Goal: Task Accomplishment & Management: Use online tool/utility

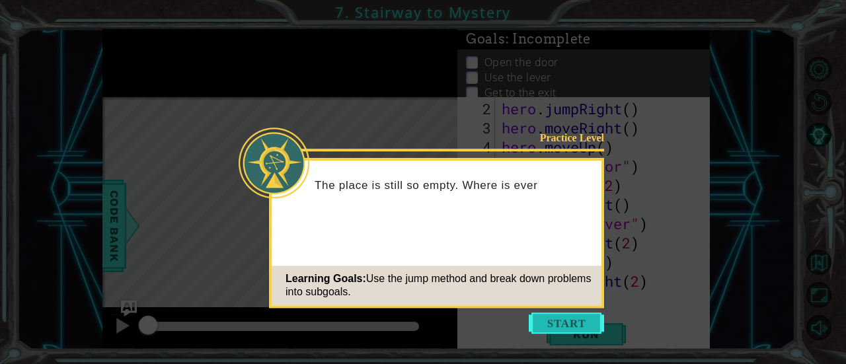
click at [557, 329] on button "Start" at bounding box center [566, 323] width 75 height 21
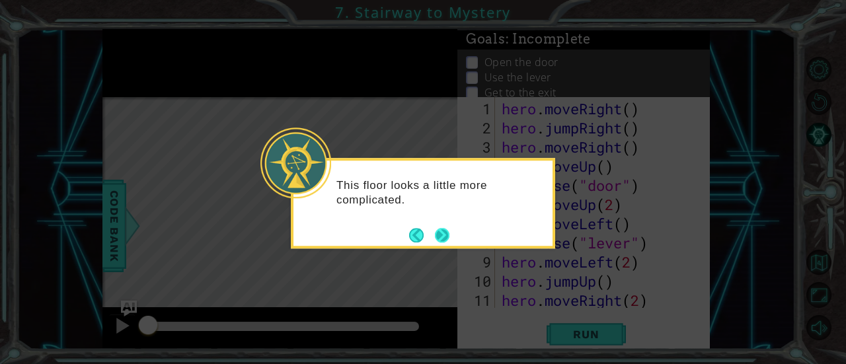
click at [441, 237] on button "Next" at bounding box center [442, 235] width 15 height 15
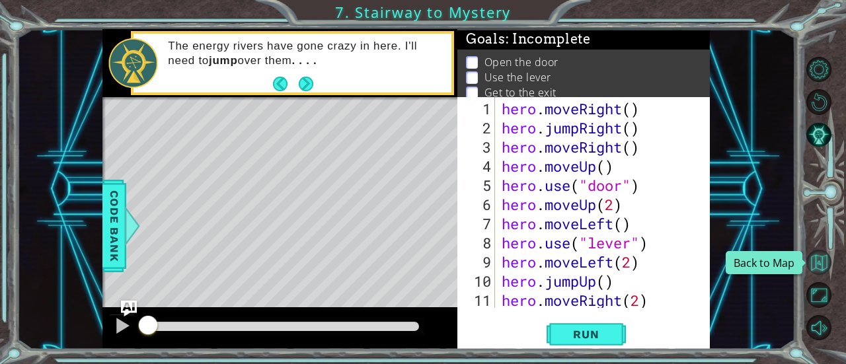
click at [817, 268] on button "Back to Map" at bounding box center [820, 263] width 26 height 26
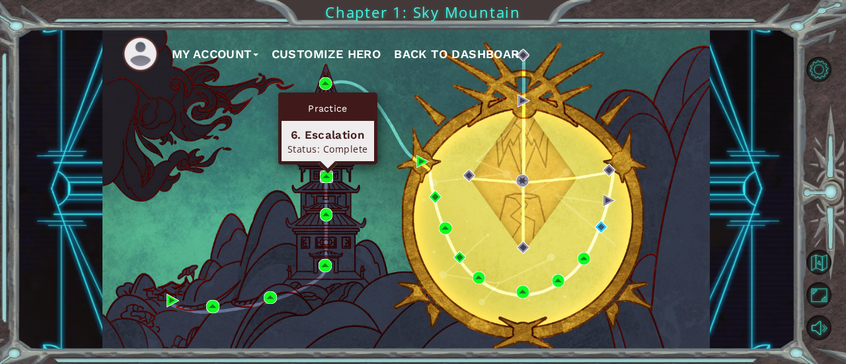
click at [330, 179] on img at bounding box center [326, 177] width 13 height 13
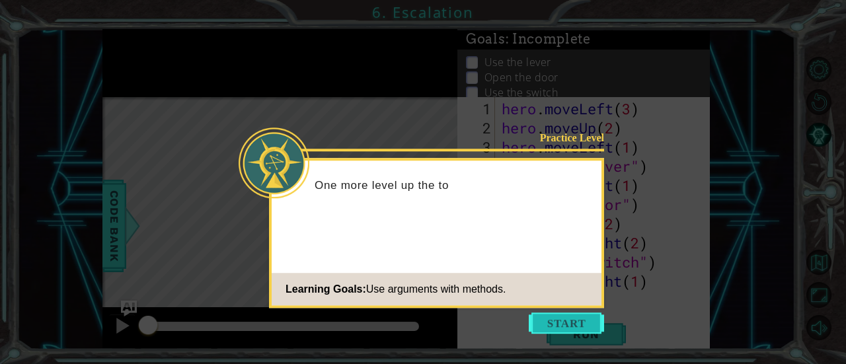
click at [563, 315] on button "Start" at bounding box center [566, 323] width 75 height 21
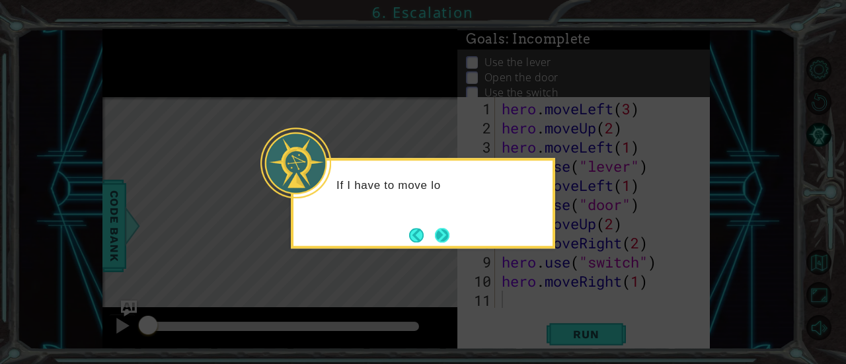
click at [439, 236] on button "Next" at bounding box center [442, 235] width 15 height 15
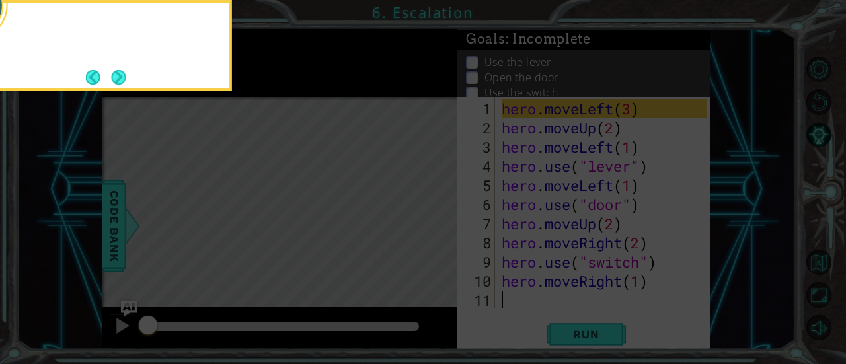
click at [439, 236] on icon at bounding box center [423, 55] width 846 height 620
click at [500, 201] on icon at bounding box center [423, 55] width 846 height 620
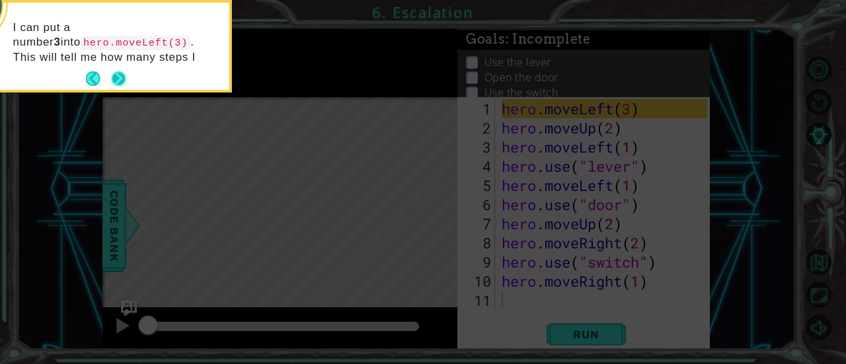
click at [125, 80] on button "Next" at bounding box center [118, 78] width 15 height 15
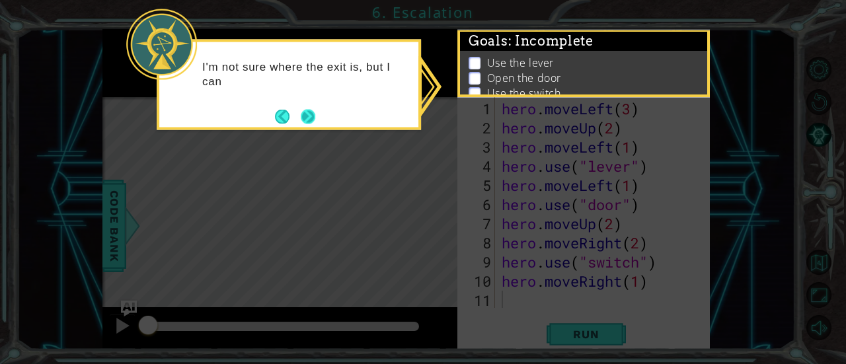
click at [309, 116] on button "Next" at bounding box center [308, 116] width 15 height 15
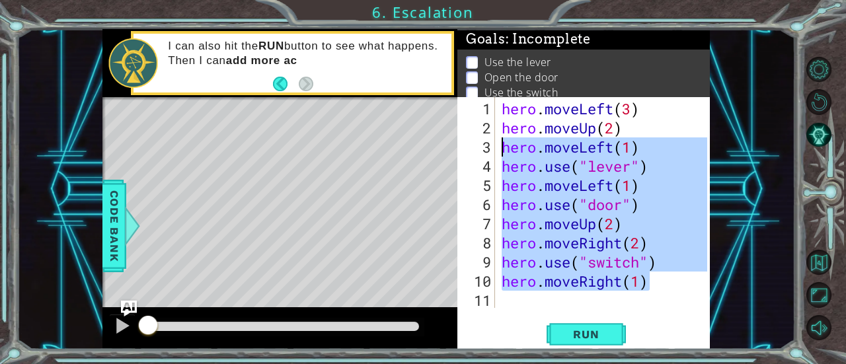
drag, startPoint x: 648, startPoint y: 278, endPoint x: 496, endPoint y: 151, distance: 198.1
click at [496, 151] on div "1 2 3 4 5 6 7 8 9 10 11 hero . moveLeft ( 3 ) hero . moveUp ( 2 ) hero . moveLe…" at bounding box center [583, 202] width 250 height 211
type textarea "hero.moveLeft(1) hero.use("lever")"
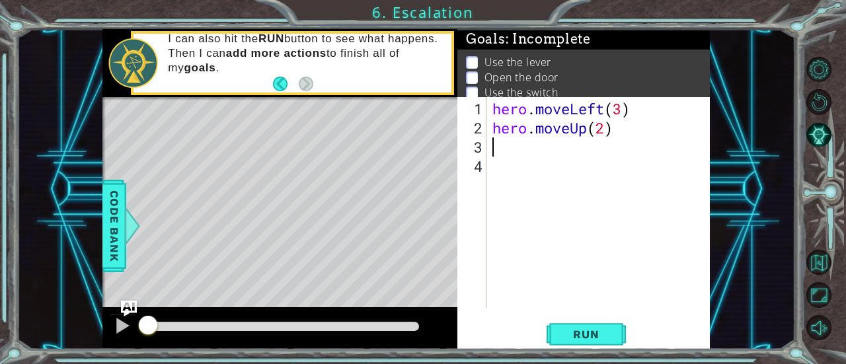
type textarea "hero.moveUp(2)"
click at [120, 327] on div at bounding box center [122, 325] width 17 height 17
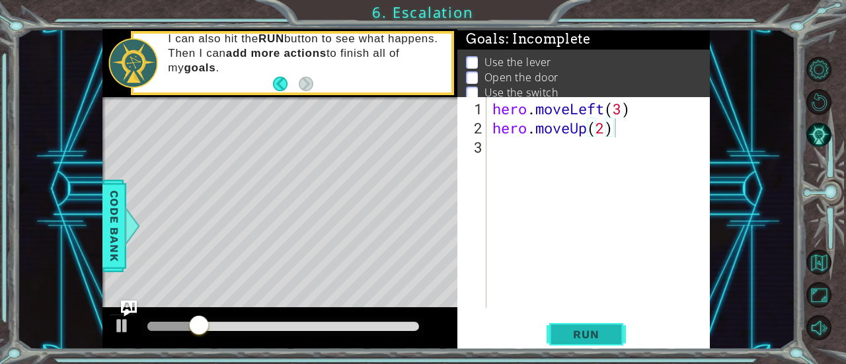
click at [547, 342] on button "Run" at bounding box center [586, 334] width 79 height 25
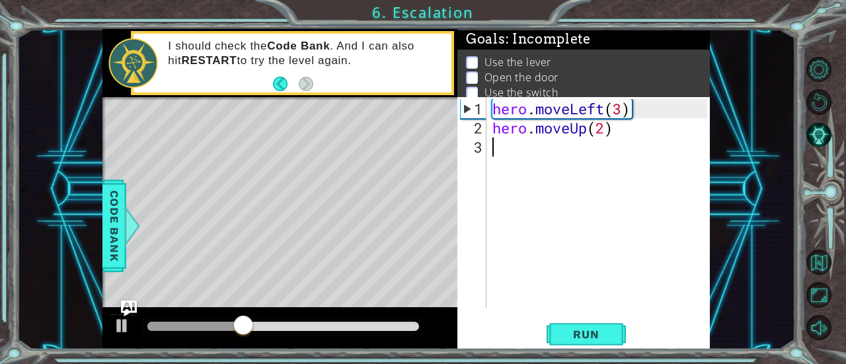
click at [556, 142] on div "hero . moveLeft ( 3 ) hero . moveUp ( 2 )" at bounding box center [602, 223] width 224 height 249
